Goal: Go to known website: Access a specific website the user already knows

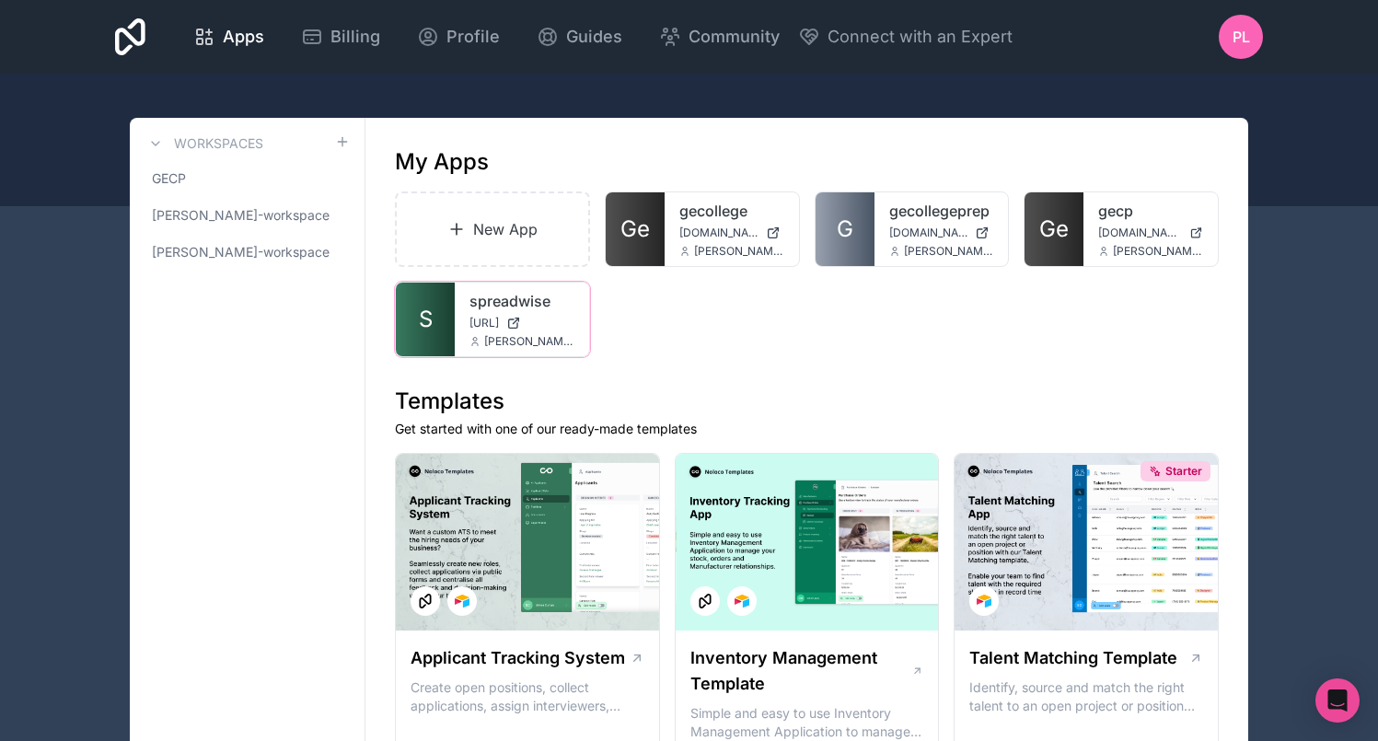
click at [458, 322] on div "spreadwise app.spreadwise.ai peter@spreadwise.ai" at bounding box center [522, 320] width 134 height 74
click at [449, 322] on link "S" at bounding box center [425, 320] width 59 height 74
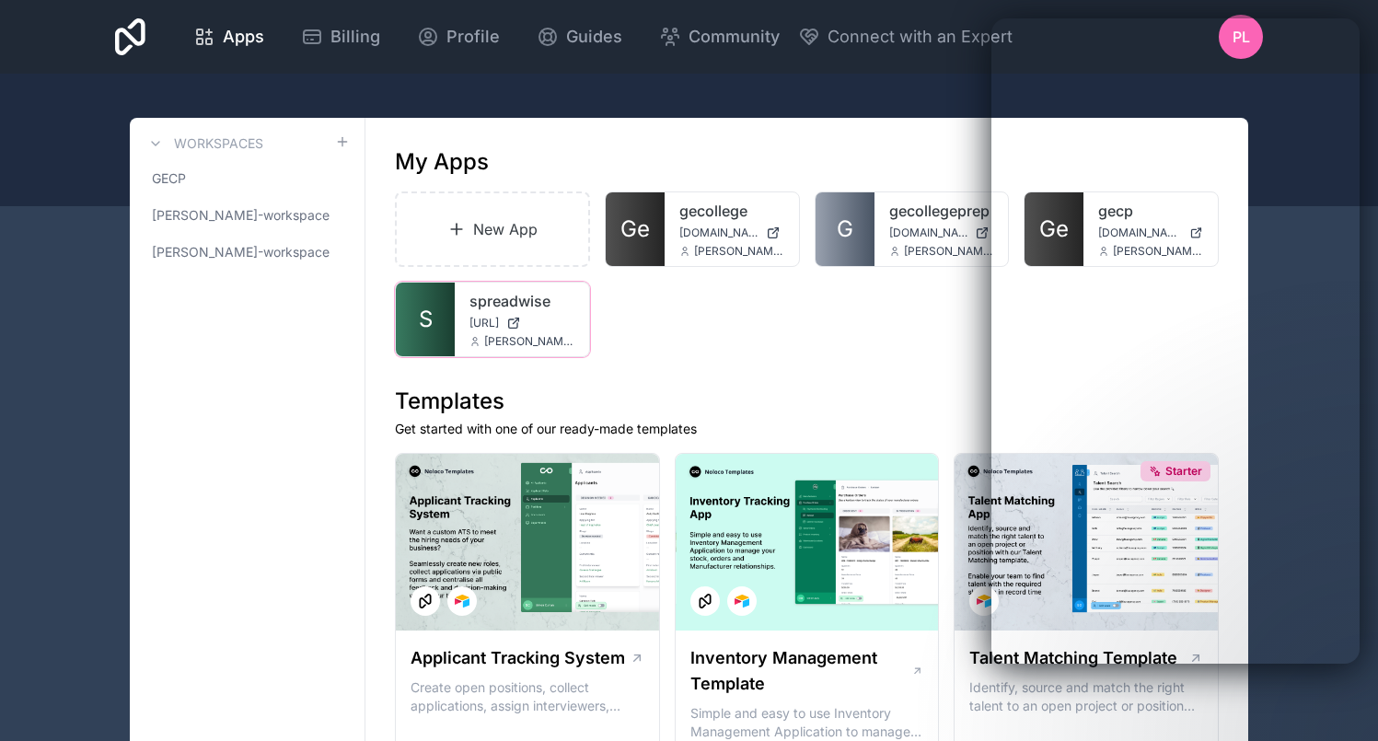
click at [490, 330] on div "spreadwise [URL] [PERSON_NAME][EMAIL_ADDRESS]" at bounding box center [522, 320] width 134 height 74
click at [416, 331] on link "S" at bounding box center [425, 320] width 59 height 74
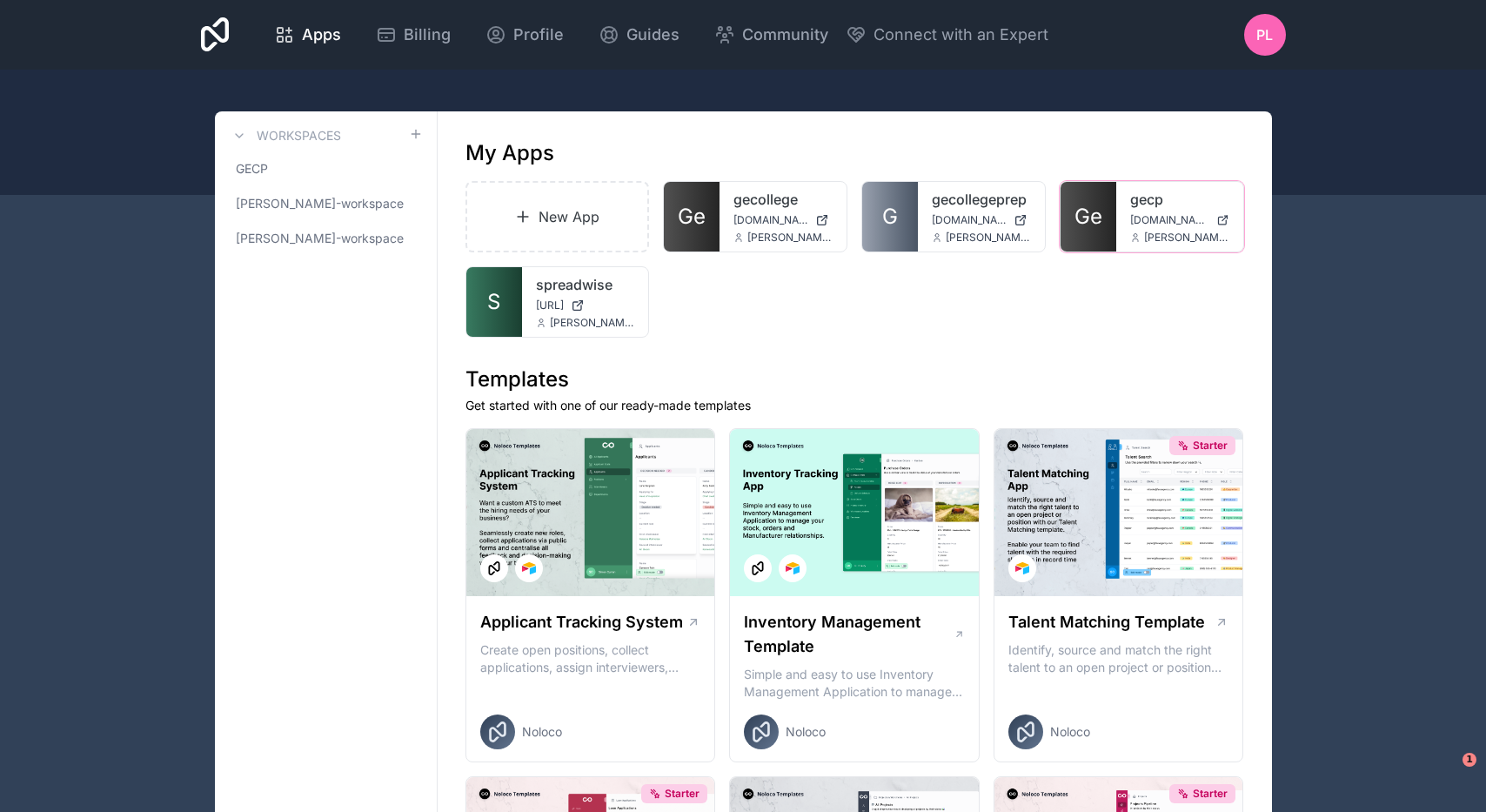
click at [1127, 203] on div "gecp [DOMAIN_NAME] [PERSON_NAME][EMAIL_ADDRESS][DOMAIN_NAME]" at bounding box center [1180, 216] width 127 height 70
click at [1117, 214] on div "gecp [DOMAIN_NAME] [PERSON_NAME][EMAIL_ADDRESS][DOMAIN_NAME]" at bounding box center [1180, 216] width 127 height 70
click at [1107, 219] on link "Ge" at bounding box center [1088, 216] width 56 height 70
